Goal: Task Accomplishment & Management: Use online tool/utility

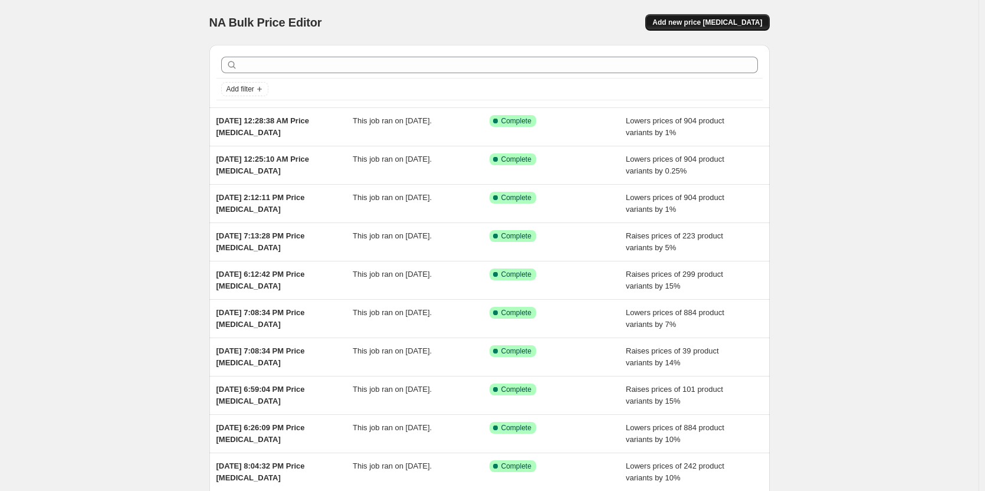
click at [719, 22] on span "Add new price [MEDICAL_DATA]" at bounding box center [708, 22] width 110 height 9
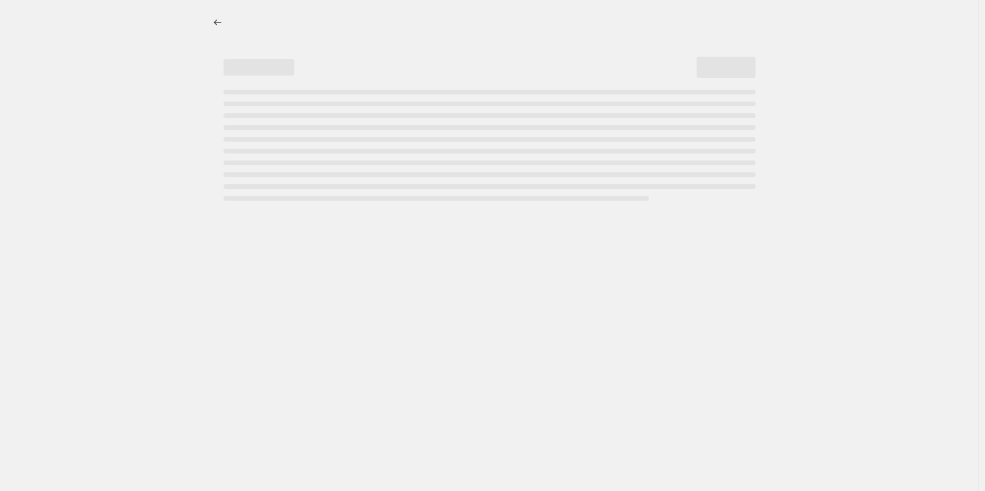
select select "percentage"
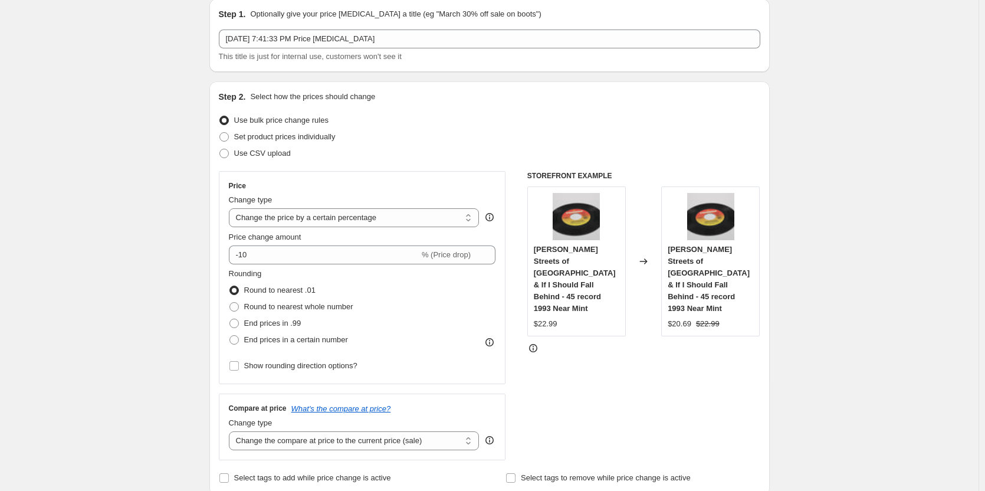
scroll to position [118, 0]
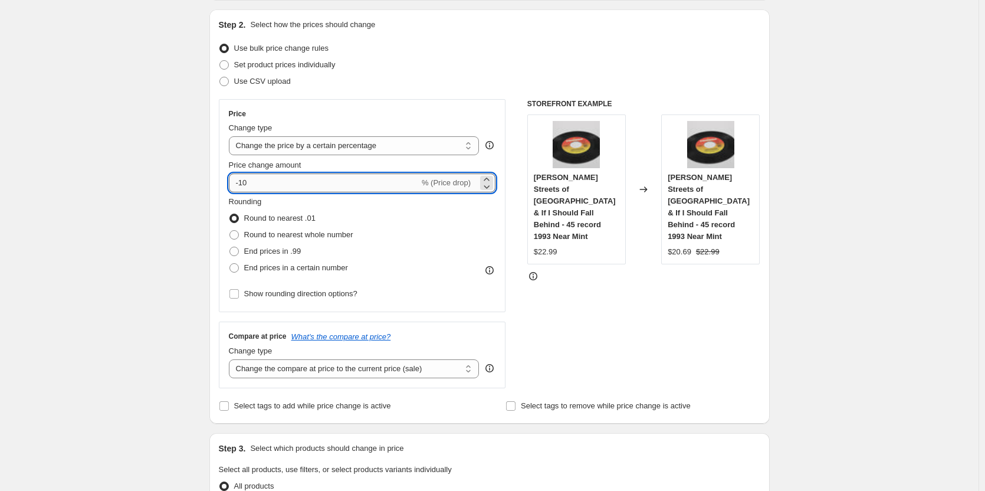
click at [253, 183] on input "-10" at bounding box center [324, 182] width 191 height 19
type input "-1"
type input "-0.50"
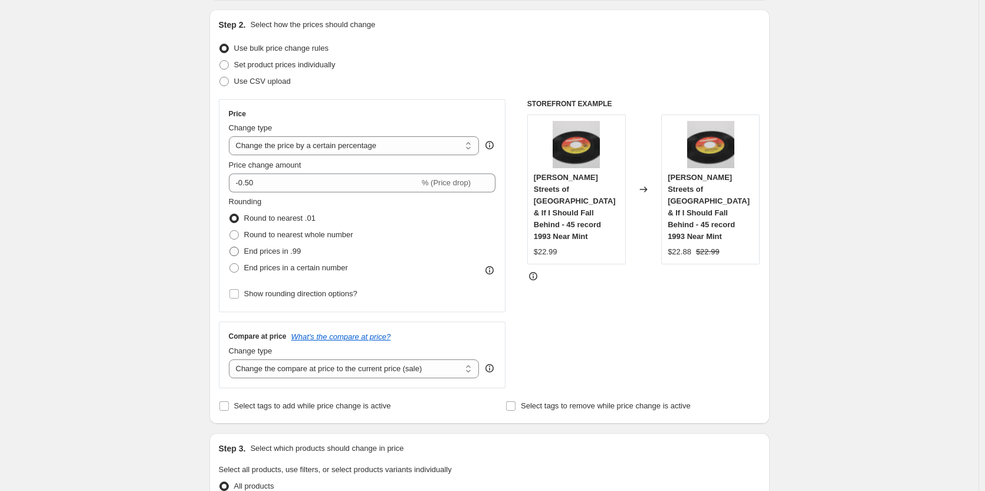
click at [239, 252] on span at bounding box center [234, 251] width 9 height 9
click at [230, 247] on input "End prices in .99" at bounding box center [230, 247] width 1 height 1
radio input "true"
click at [286, 368] on select "Change the compare at price to the current price (sale) Change the compare at p…" at bounding box center [354, 368] width 251 height 19
select select "remove"
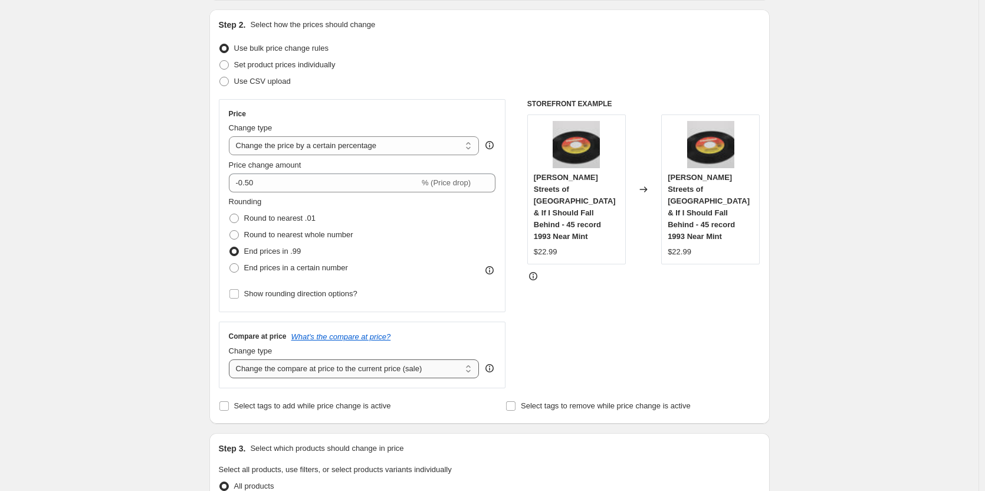
click at [231, 359] on select "Change the compare at price to the current price (sale) Change the compare at p…" at bounding box center [354, 368] width 251 height 19
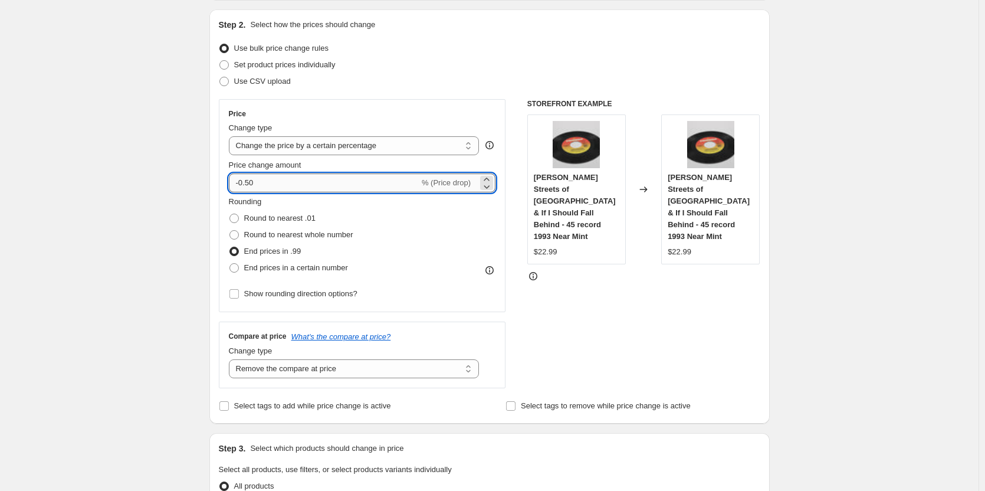
drag, startPoint x: 267, startPoint y: 185, endPoint x: 247, endPoint y: 182, distance: 19.8
click at [247, 182] on input "-0.50" at bounding box center [324, 182] width 191 height 19
type input "-0"
type input "-1"
click at [862, 220] on div "Create new price change job. This page is ready Create new price change job Dra…" at bounding box center [489, 481] width 979 height 1198
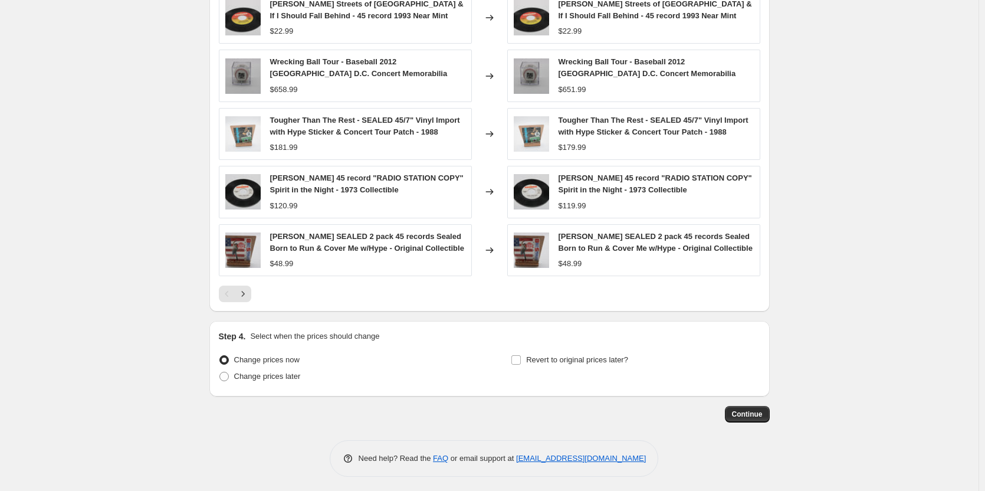
scroll to position [720, 0]
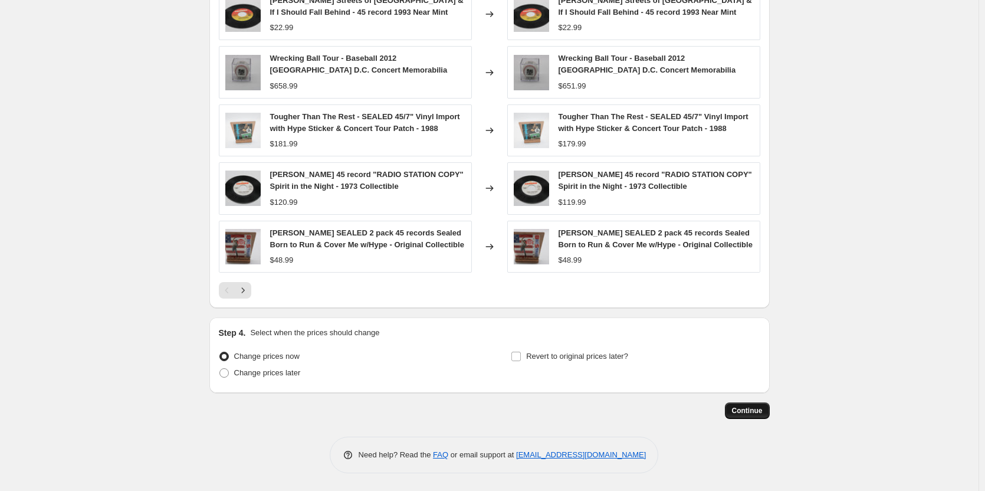
click at [750, 407] on span "Continue" at bounding box center [747, 410] width 31 height 9
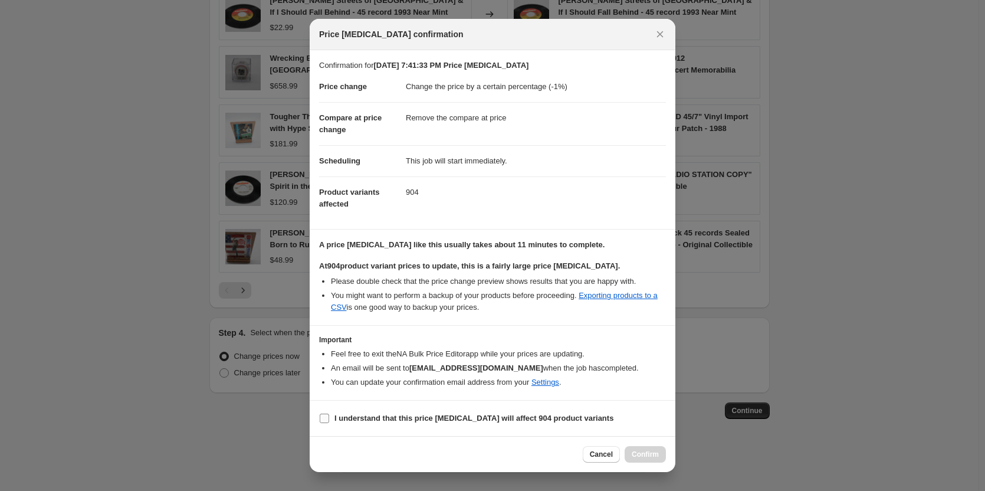
click at [325, 417] on input "I understand that this price change job will affect 904 product variants" at bounding box center [324, 418] width 9 height 9
checkbox input "true"
click at [641, 454] on span "Confirm" at bounding box center [645, 454] width 27 height 9
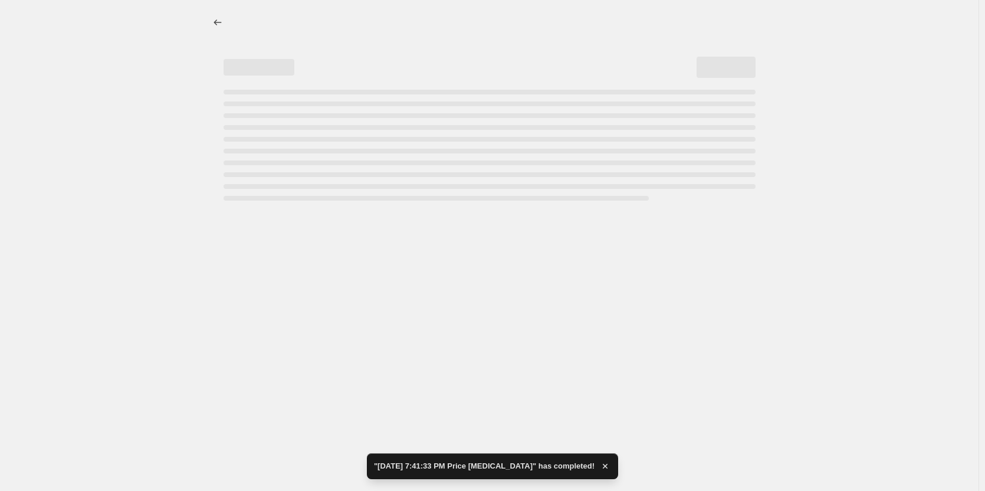
select select "percentage"
select select "remove"
